Goal: Task Accomplishment & Management: Manage account settings

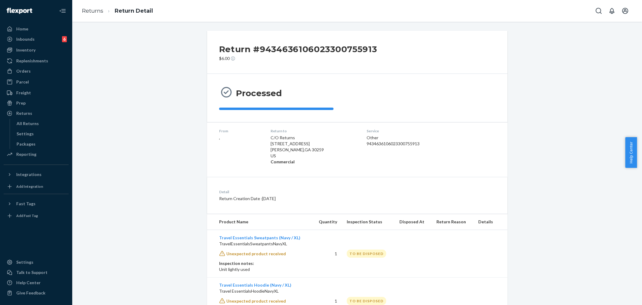
click at [22, 70] on div "Orders" at bounding box center [23, 71] width 14 height 6
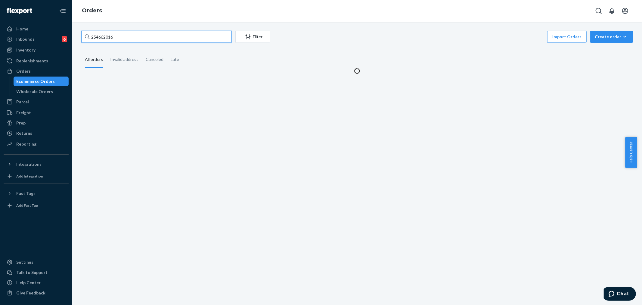
click at [102, 38] on input "254662016" at bounding box center [156, 37] width 150 height 12
paste input "253861182"
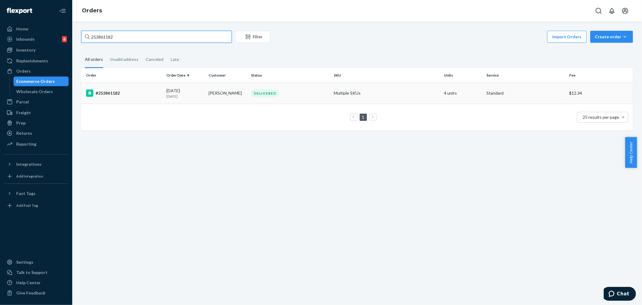
type input "253861182"
click at [200, 94] on p "[DATE]" at bounding box center [185, 96] width 38 height 5
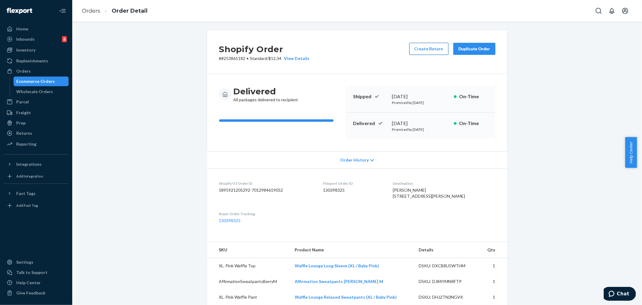
click at [438, 47] on button "Create Return" at bounding box center [428, 49] width 39 height 12
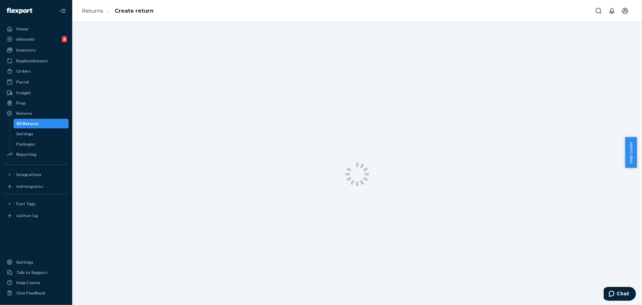
click at [212, 103] on div at bounding box center [357, 174] width 570 height 305
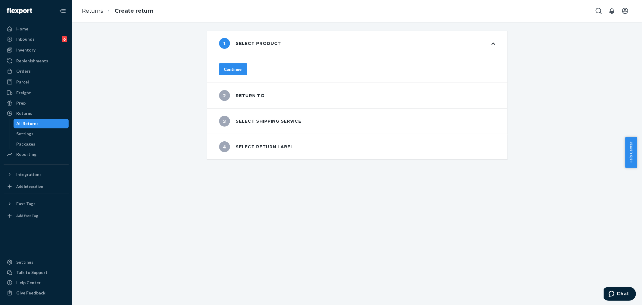
click at [247, 72] on button "Continue" at bounding box center [233, 69] width 28 height 12
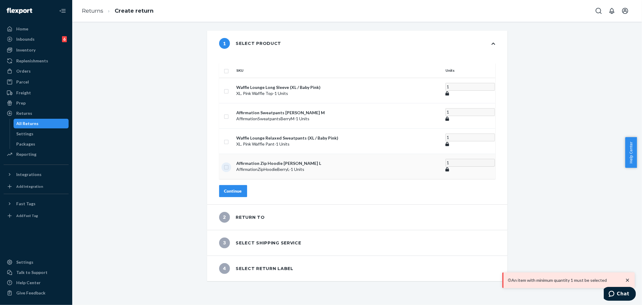
click at [229, 163] on input "checkbox" at bounding box center [226, 166] width 5 height 6
checkbox input "true"
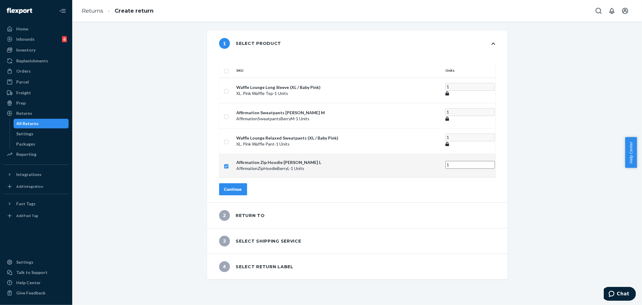
drag, startPoint x: 253, startPoint y: 177, endPoint x: 282, endPoint y: 195, distance: 33.9
click at [242, 186] on div "Continue" at bounding box center [233, 189] width 18 height 6
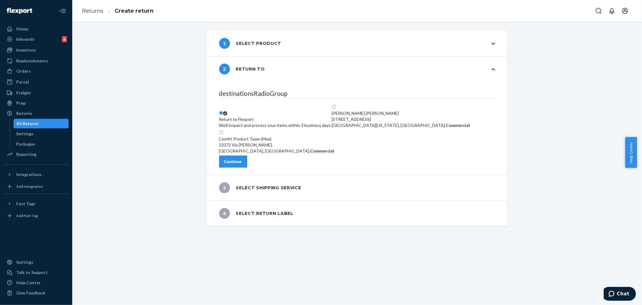
click at [242, 163] on div "Continue" at bounding box center [233, 161] width 18 height 6
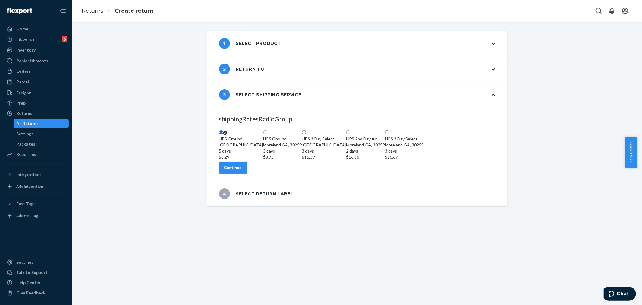
click at [242, 170] on div "Continue" at bounding box center [233, 167] width 18 height 6
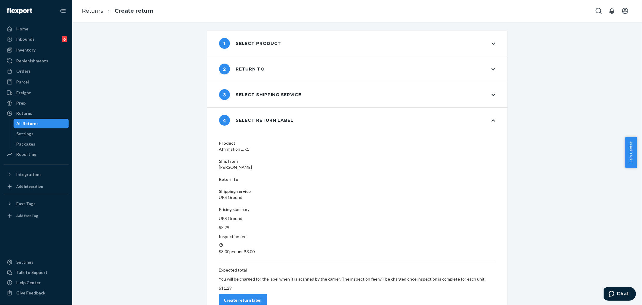
click at [262, 297] on div "Create return label" at bounding box center [243, 300] width 38 height 6
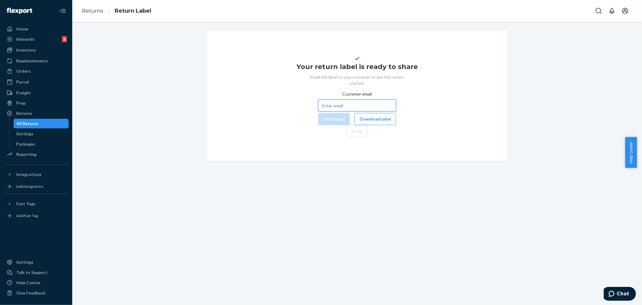
click at [318, 111] on input "Customer email" at bounding box center [357, 105] width 78 height 12
paste input "[EMAIL_ADDRESS][DOMAIN_NAME]"
type input "[EMAIL_ADDRESS][DOMAIN_NAME]"
click at [318, 125] on button "Email label" at bounding box center [334, 119] width 32 height 12
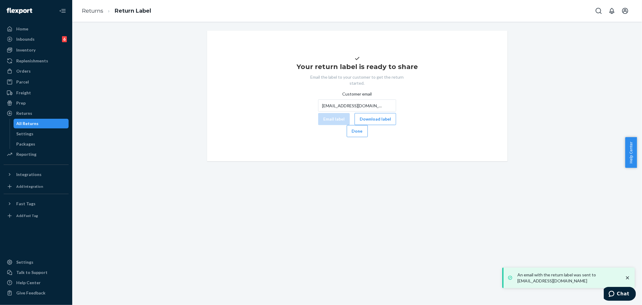
click at [344, 125] on div "Customer email [EMAIL_ADDRESS][DOMAIN_NAME] Email label Download label" at bounding box center [357, 108] width 78 height 34
click at [354, 125] on button "Download label" at bounding box center [375, 119] width 42 height 12
